Goal: Task Accomplishment & Management: Manage account settings

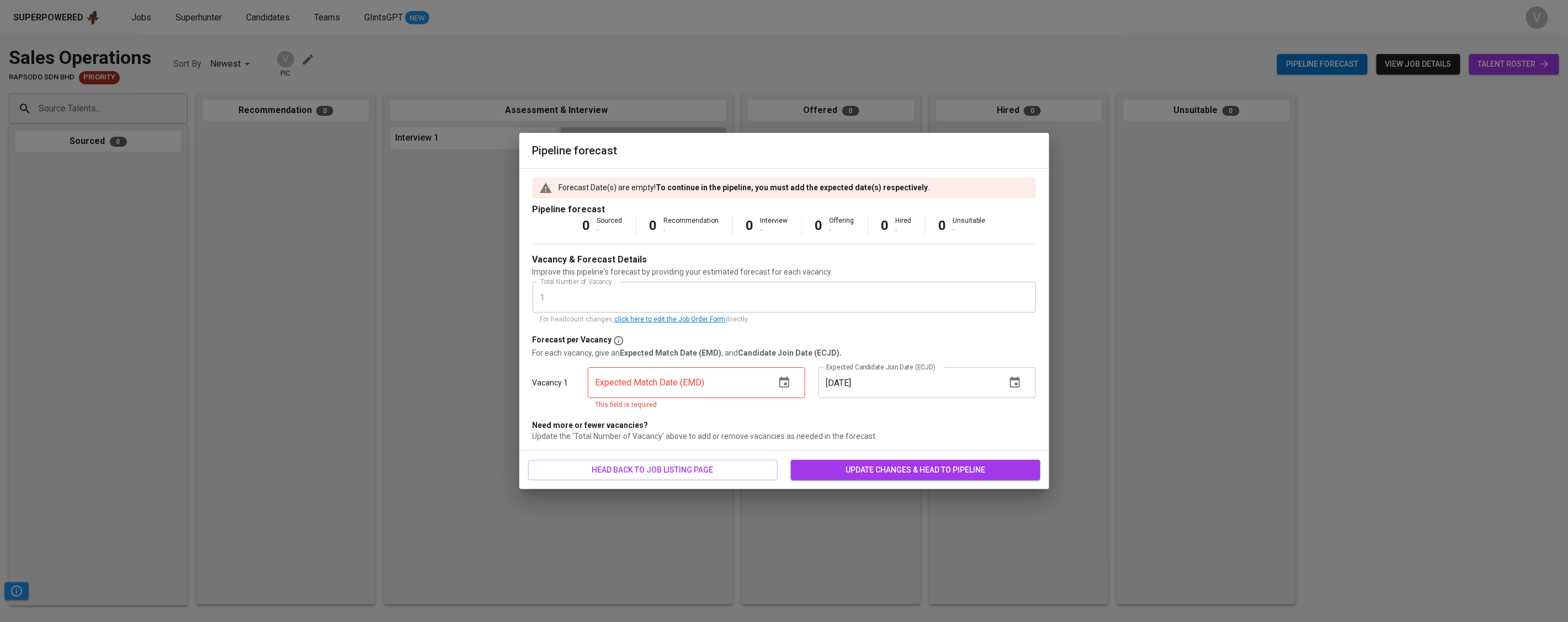
click at [784, 380] on icon "button" at bounding box center [784, 382] width 10 height 11
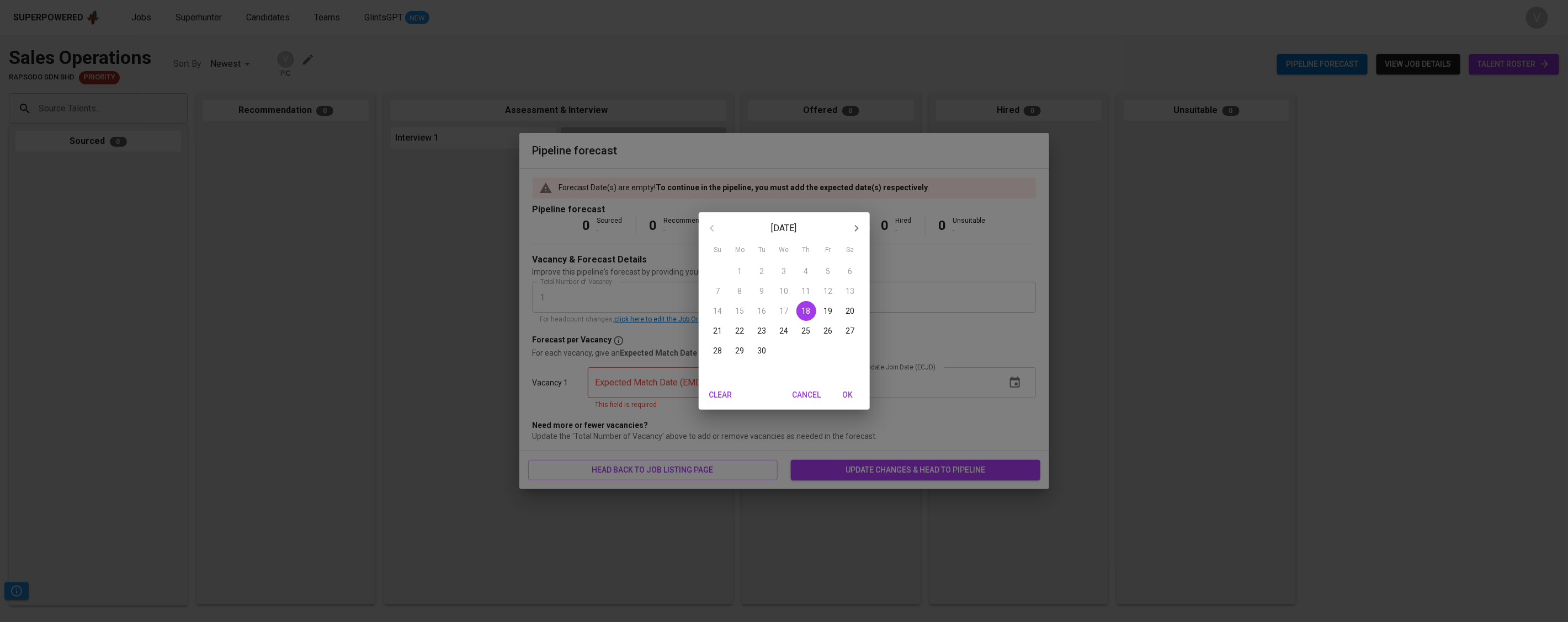
click at [761, 346] on p "30" at bounding box center [762, 350] width 9 height 11
type input "[DATE]"
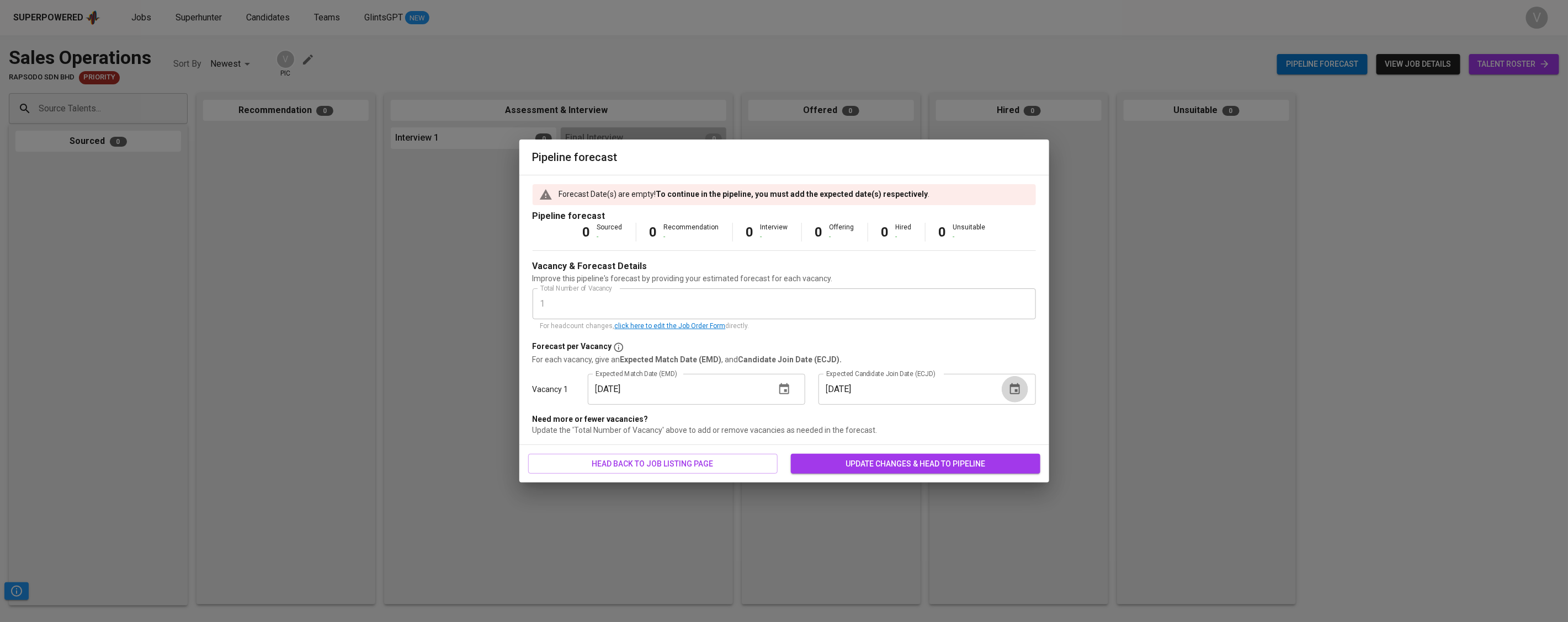
click at [1024, 390] on button "button" at bounding box center [1015, 389] width 26 height 26
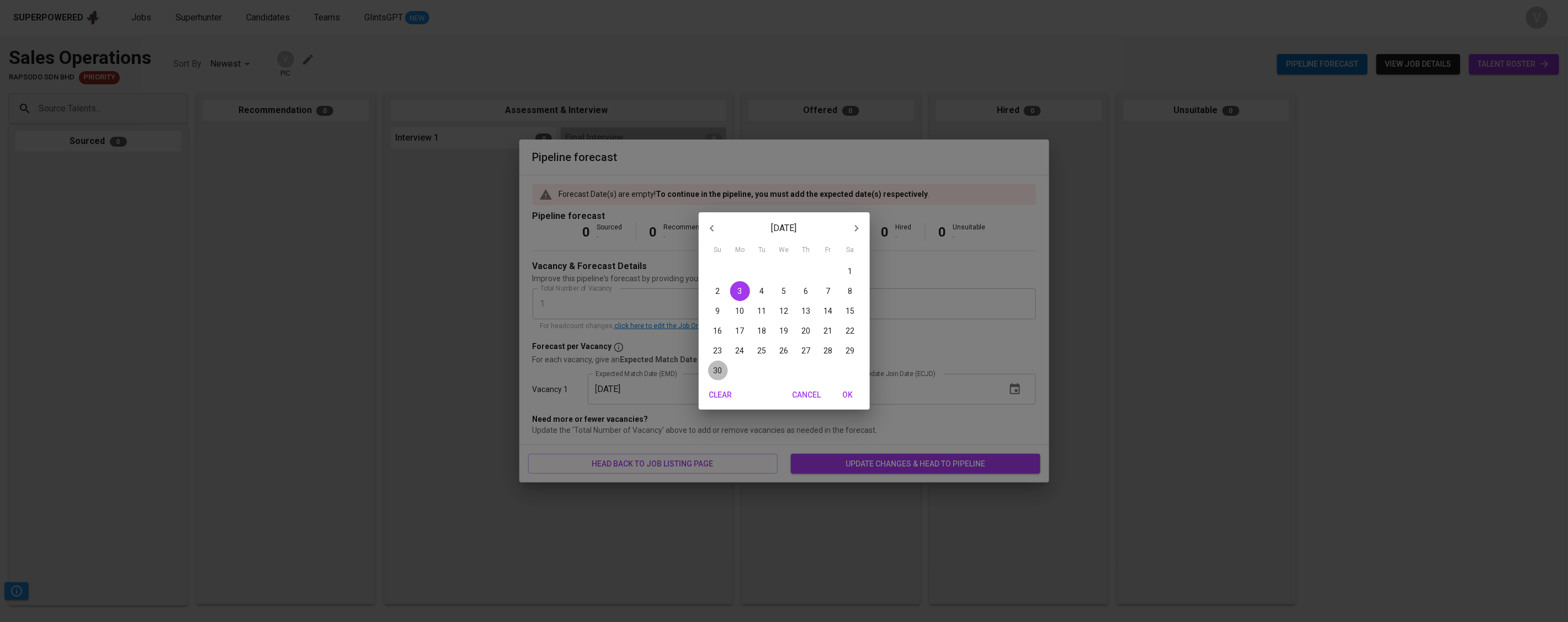
click at [716, 367] on p "30" at bounding box center [718, 370] width 9 height 11
type input "[DATE]"
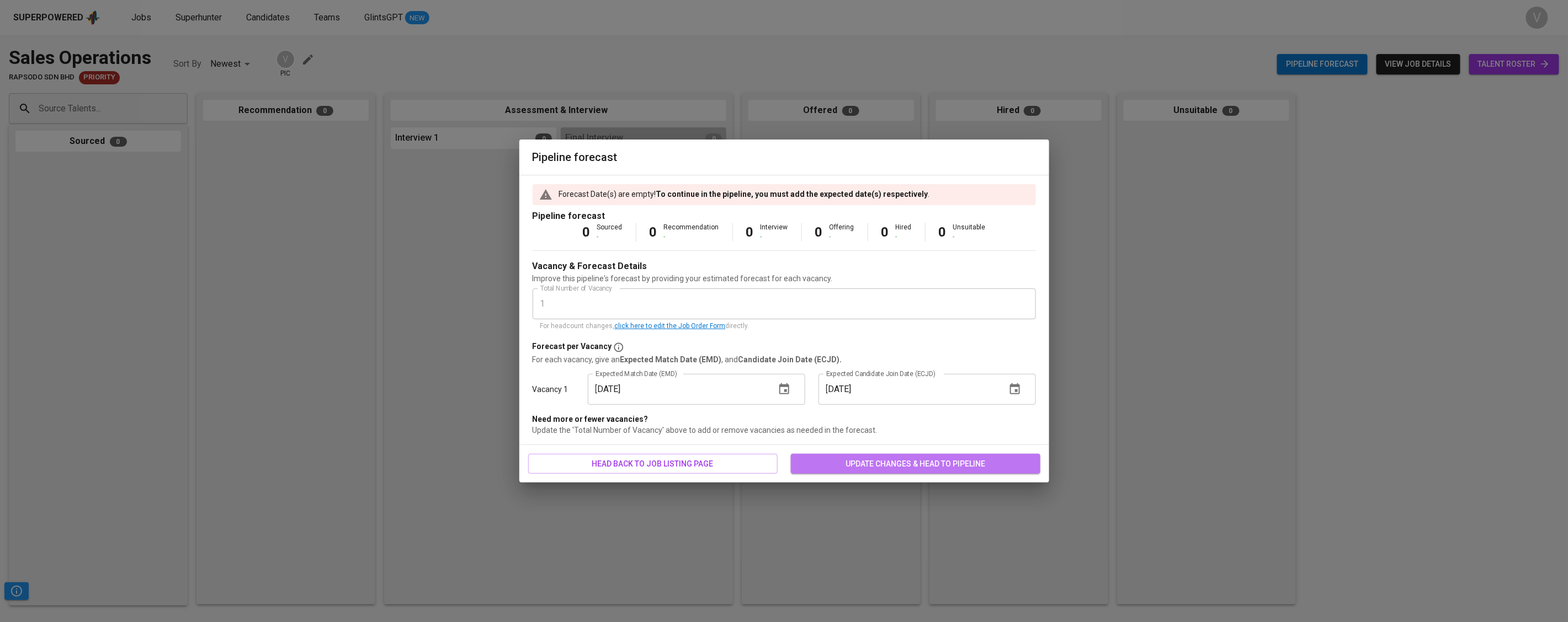
click at [883, 458] on span "update changes & head to pipeline" at bounding box center [916, 464] width 232 height 14
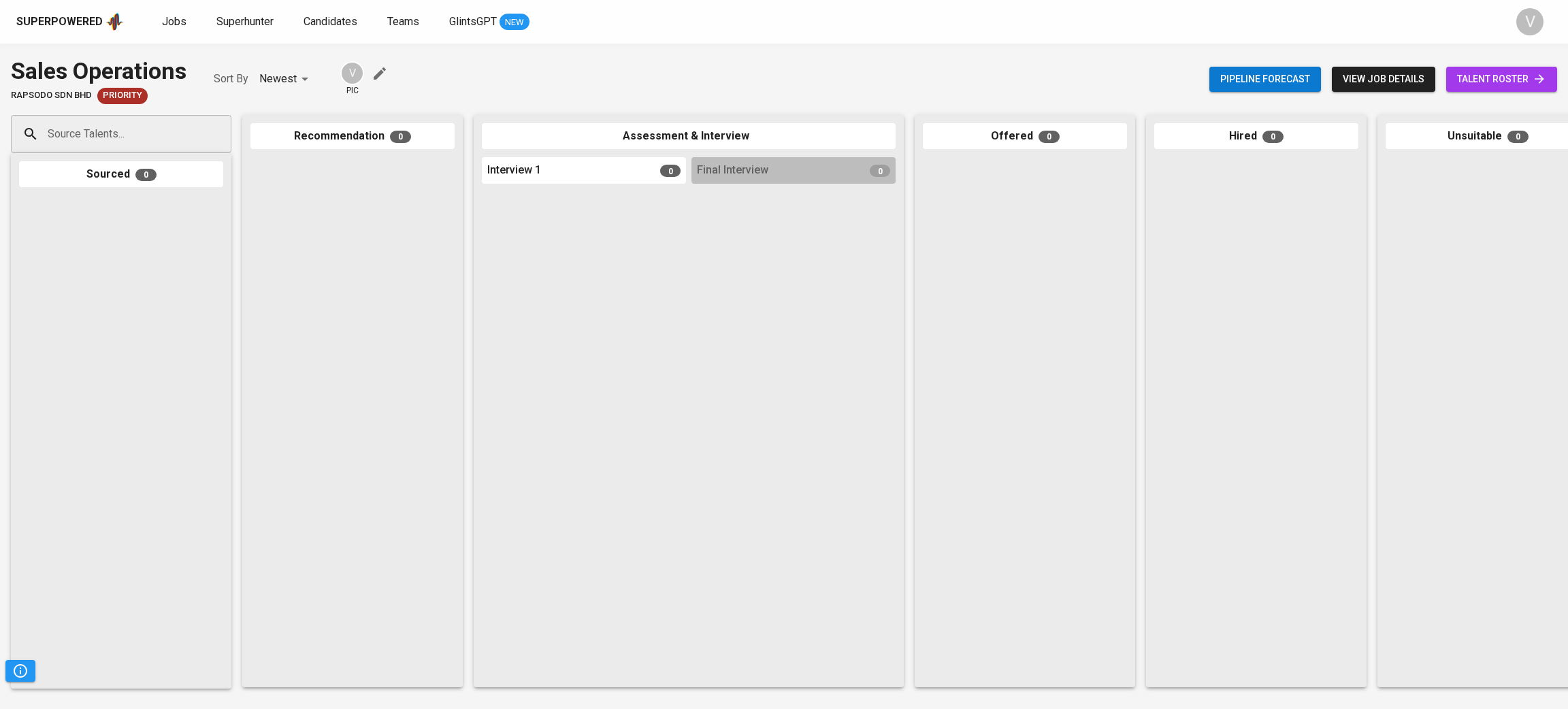
click at [390, 63] on div "Sales Operations Rapsodo Sdn Bhd Priority Sort By Newest NEWEST V pic Pipeline …" at bounding box center [784, 79] width 1568 height 50
click at [387, 65] on icon "button" at bounding box center [380, 73] width 16 height 16
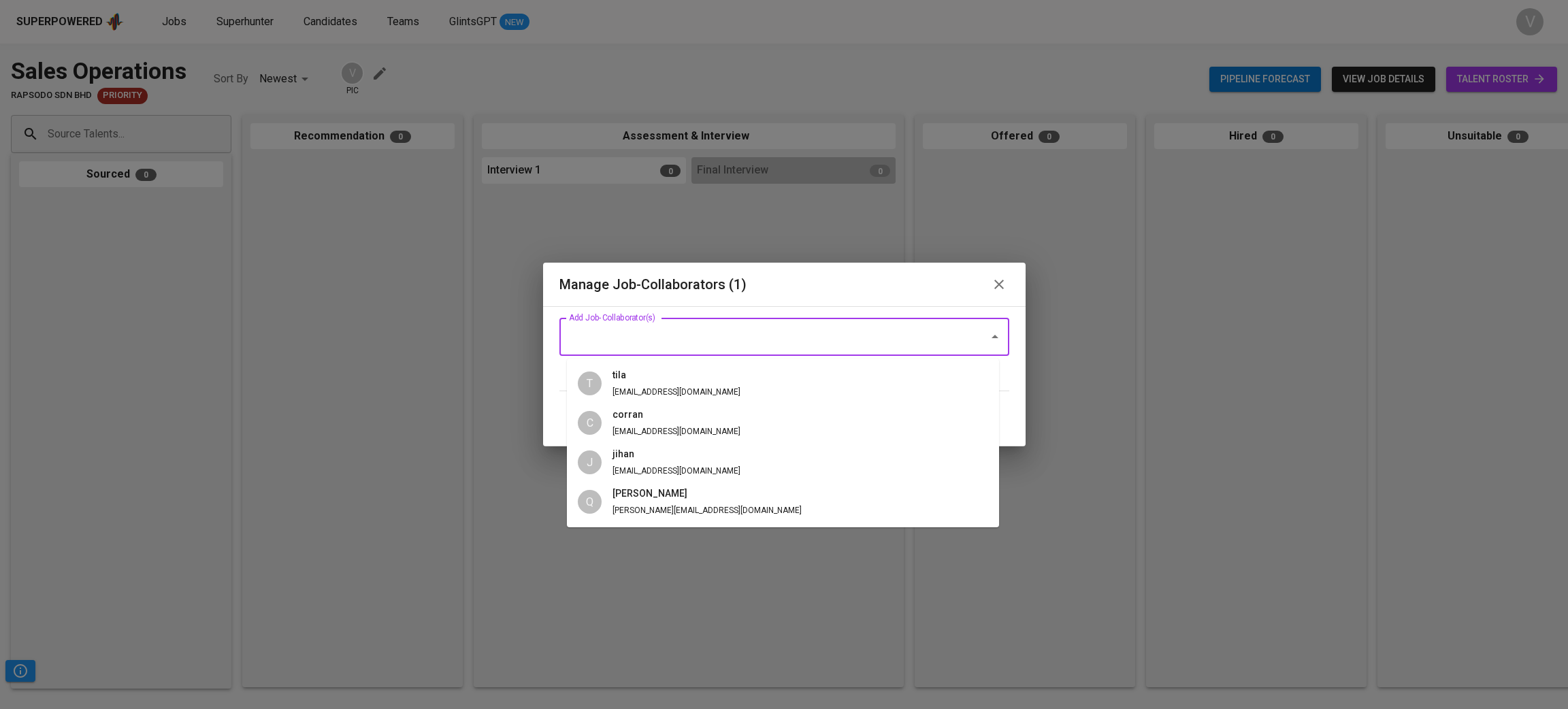
click at [666, 341] on input "Add Job-Collaborator(s)" at bounding box center [765, 336] width 399 height 26
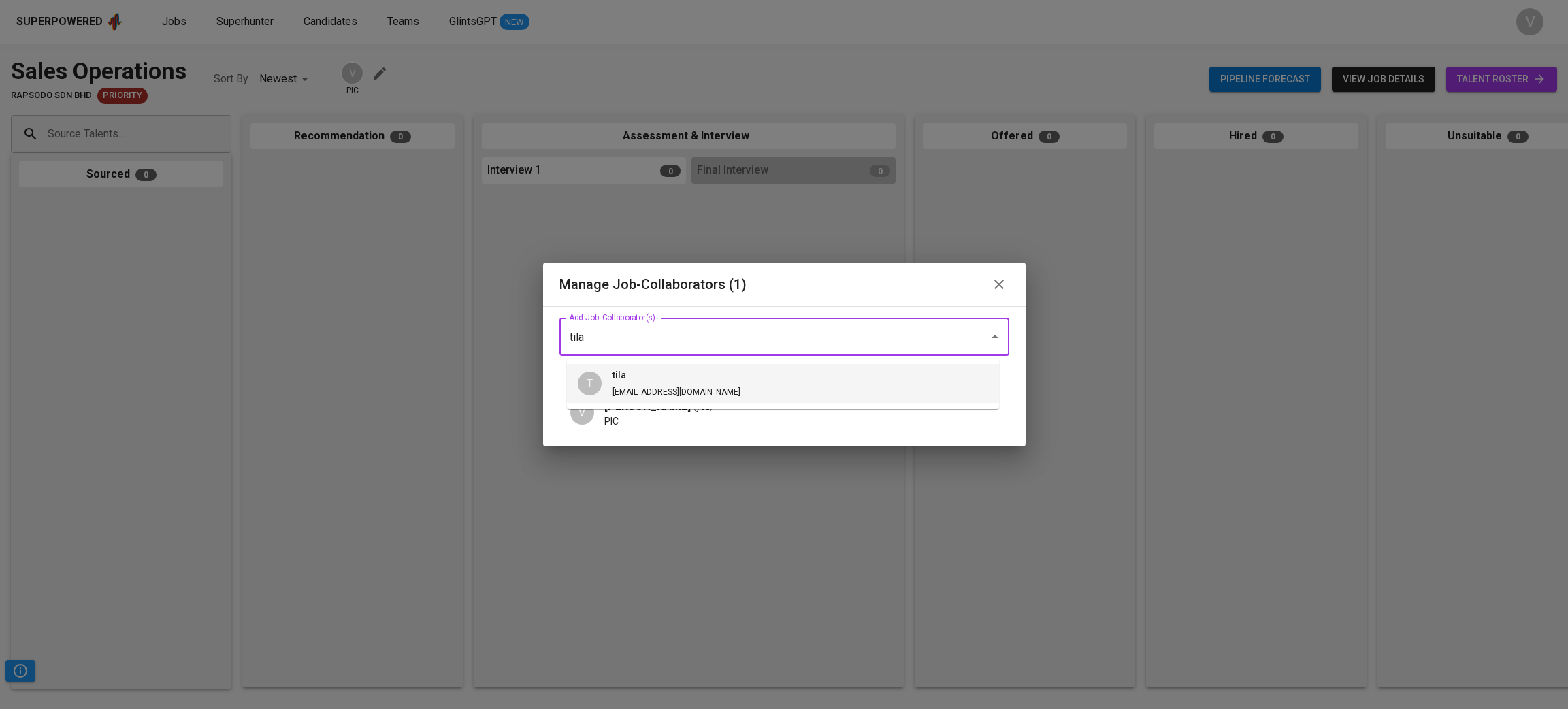
click at [656, 371] on h6 "tila" at bounding box center [677, 375] width 128 height 15
type input "tila"
